Goal: Task Accomplishment & Management: Manage account settings

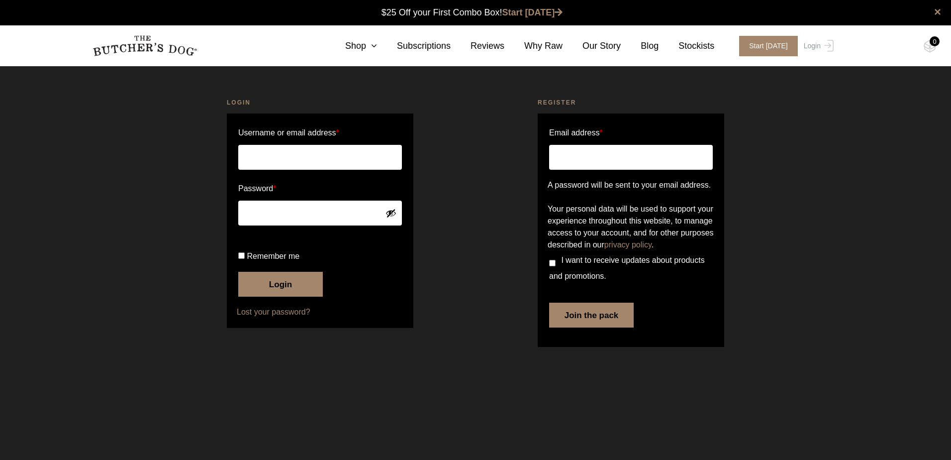
type input "janeysea@hotmail.com"
click at [294, 297] on button "Login" at bounding box center [280, 284] width 85 height 25
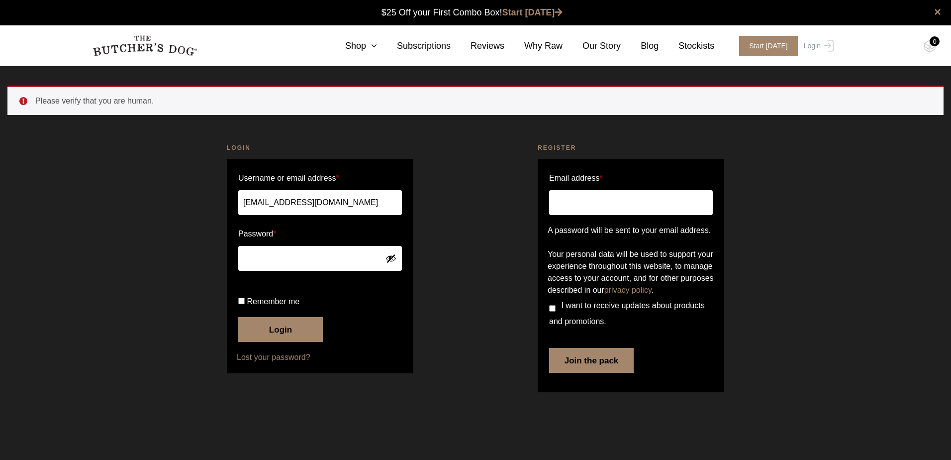
click at [275, 342] on button "Login" at bounding box center [280, 329] width 85 height 25
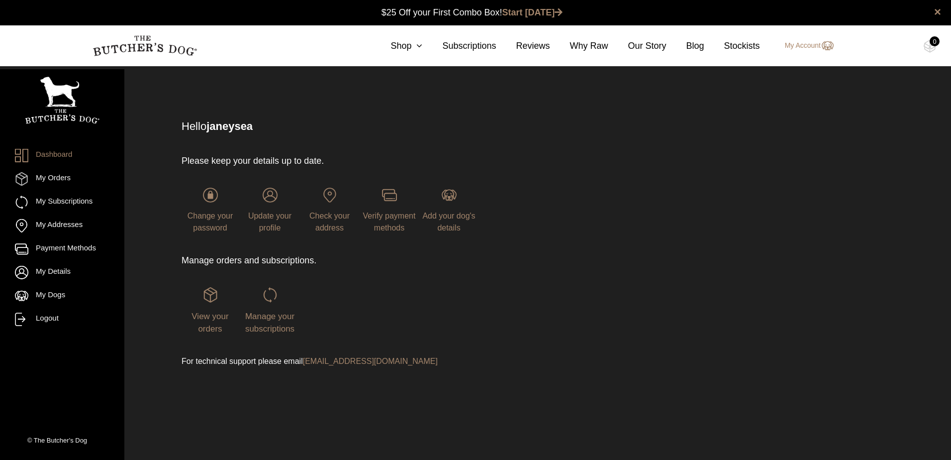
click at [281, 310] on div "Manage your subscriptions" at bounding box center [269, 311] width 57 height 48
click at [268, 316] on span "Manage your subscriptions" at bounding box center [269, 323] width 49 height 22
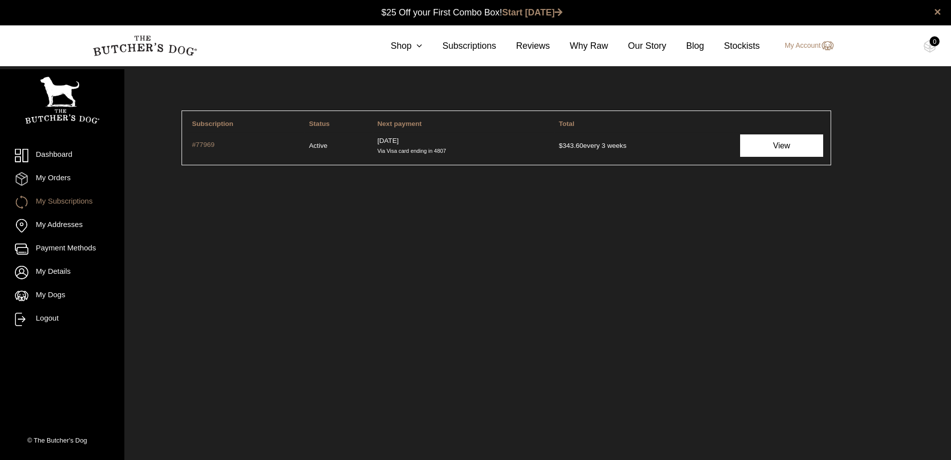
click at [793, 149] on link "View" at bounding box center [781, 145] width 83 height 22
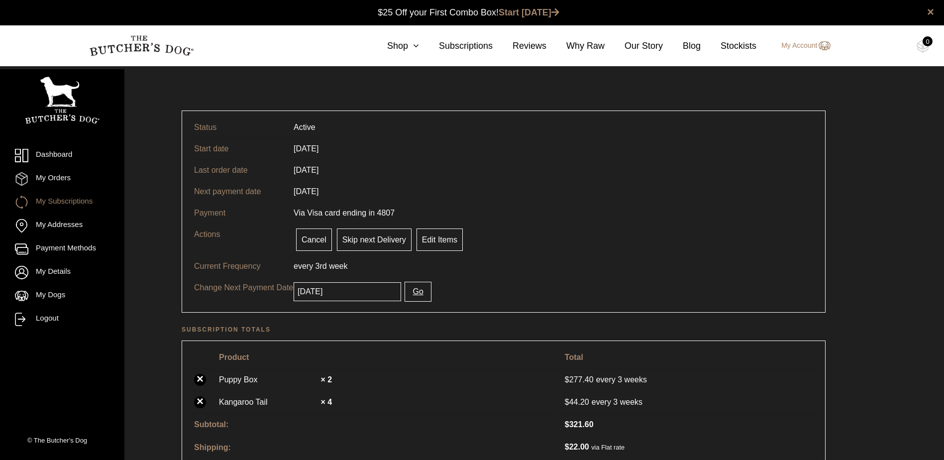
click at [354, 289] on input "[DATE]" at bounding box center [347, 291] width 107 height 19
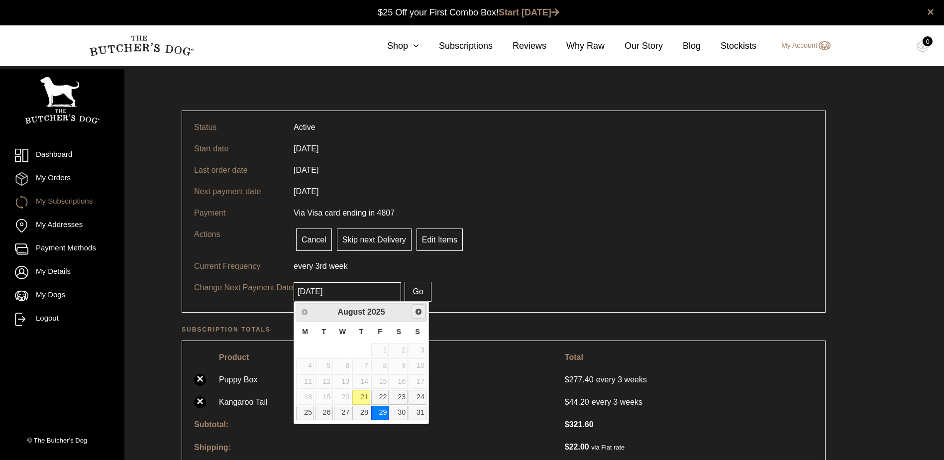
click at [418, 314] on span "Next" at bounding box center [419, 312] width 8 height 8
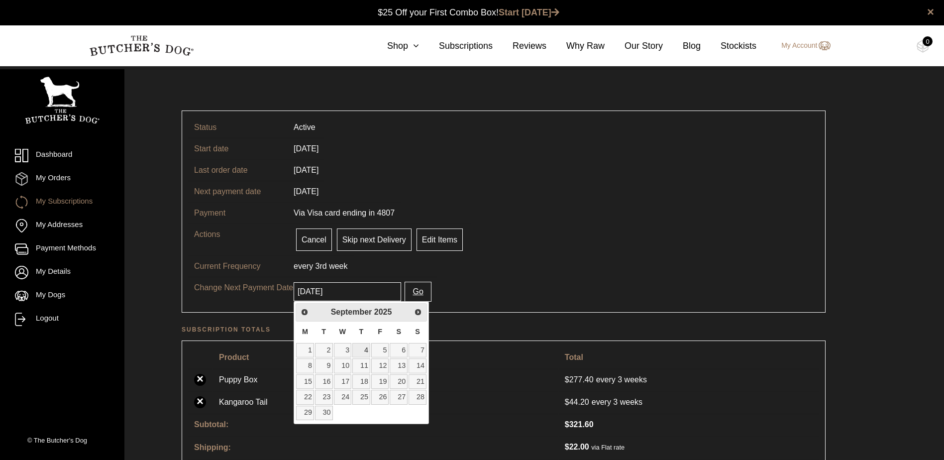
click at [368, 350] on link "4" at bounding box center [361, 350] width 18 height 14
type input "[DATE]"
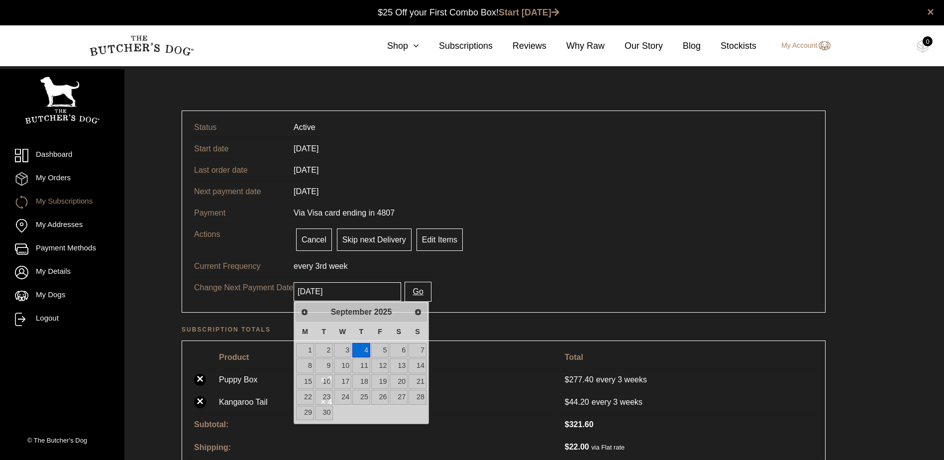
click at [368, 298] on input "[DATE]" at bounding box center [347, 291] width 107 height 19
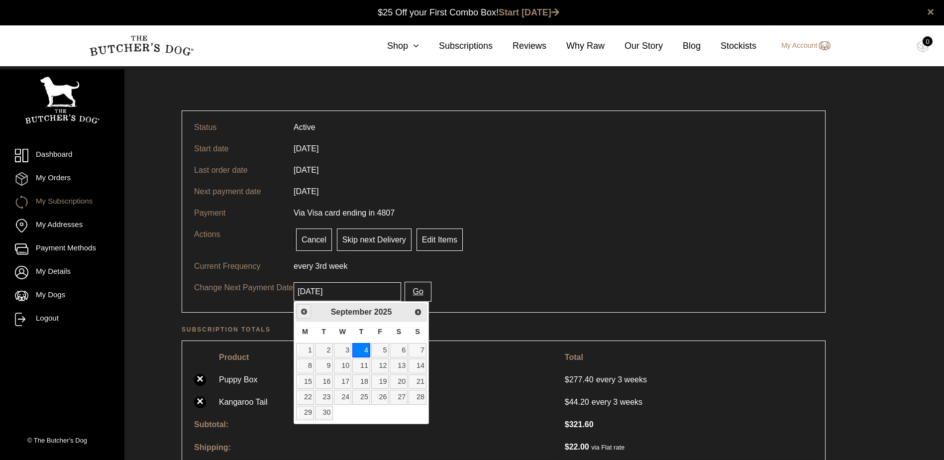
click at [303, 313] on span "Previous" at bounding box center [304, 312] width 8 height 8
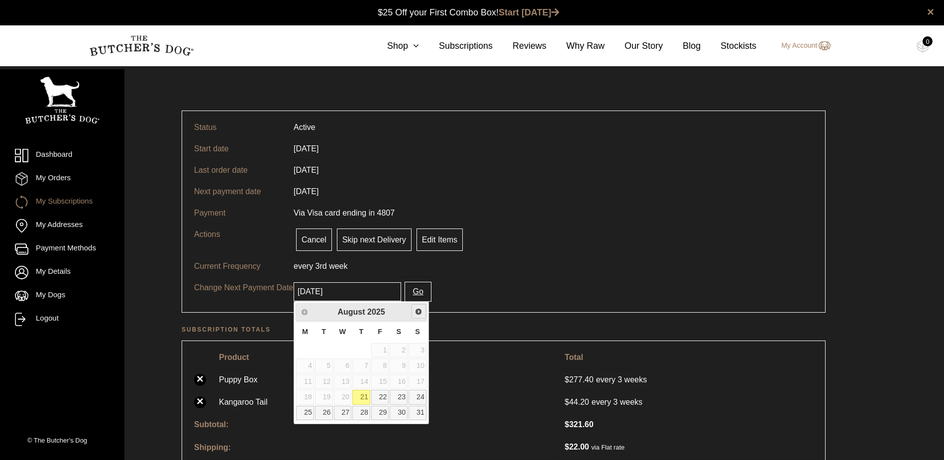
click at [420, 313] on span "Next" at bounding box center [419, 312] width 8 height 8
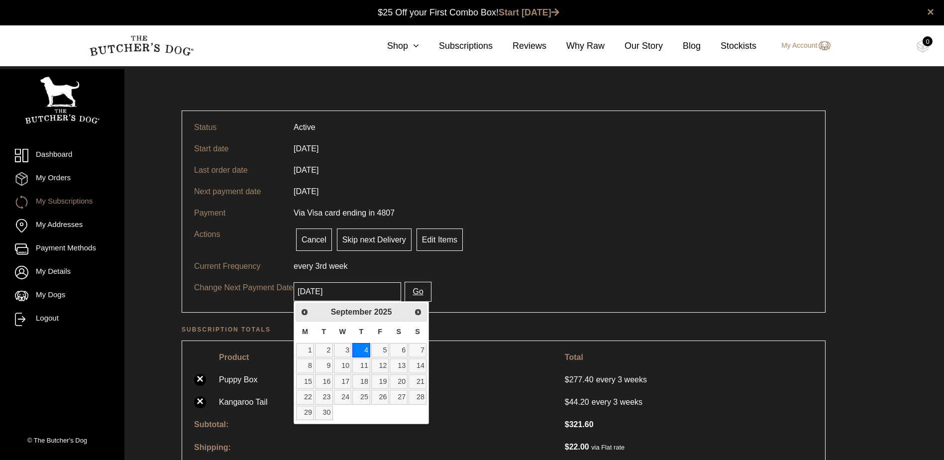
click at [410, 293] on button "Go" at bounding box center [418, 292] width 26 height 20
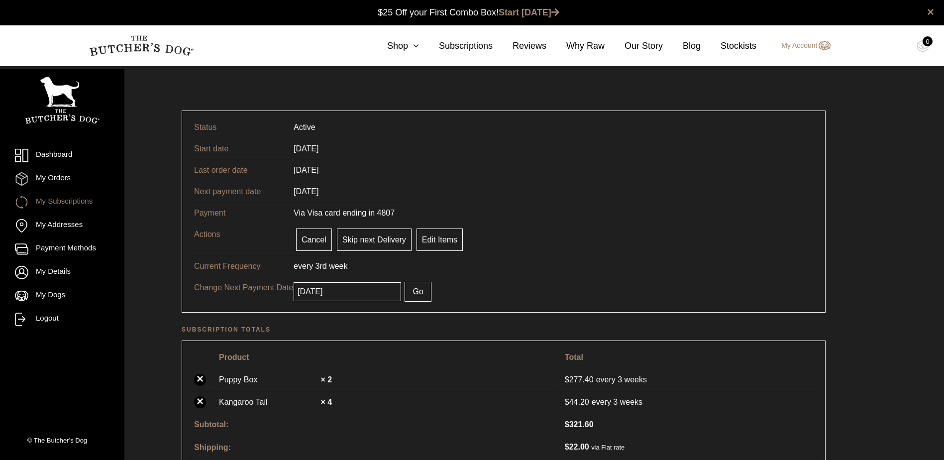
scroll to position [45, 0]
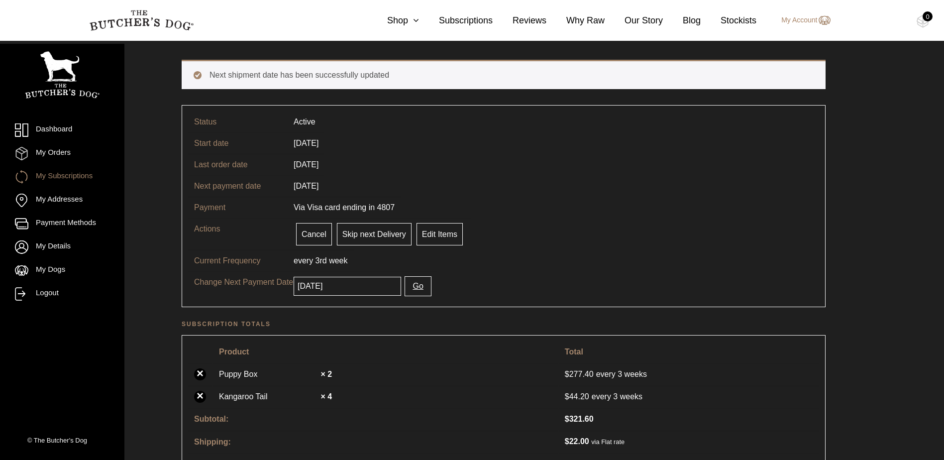
scroll to position [100, 0]
